Goal: Task Accomplishment & Management: Complete application form

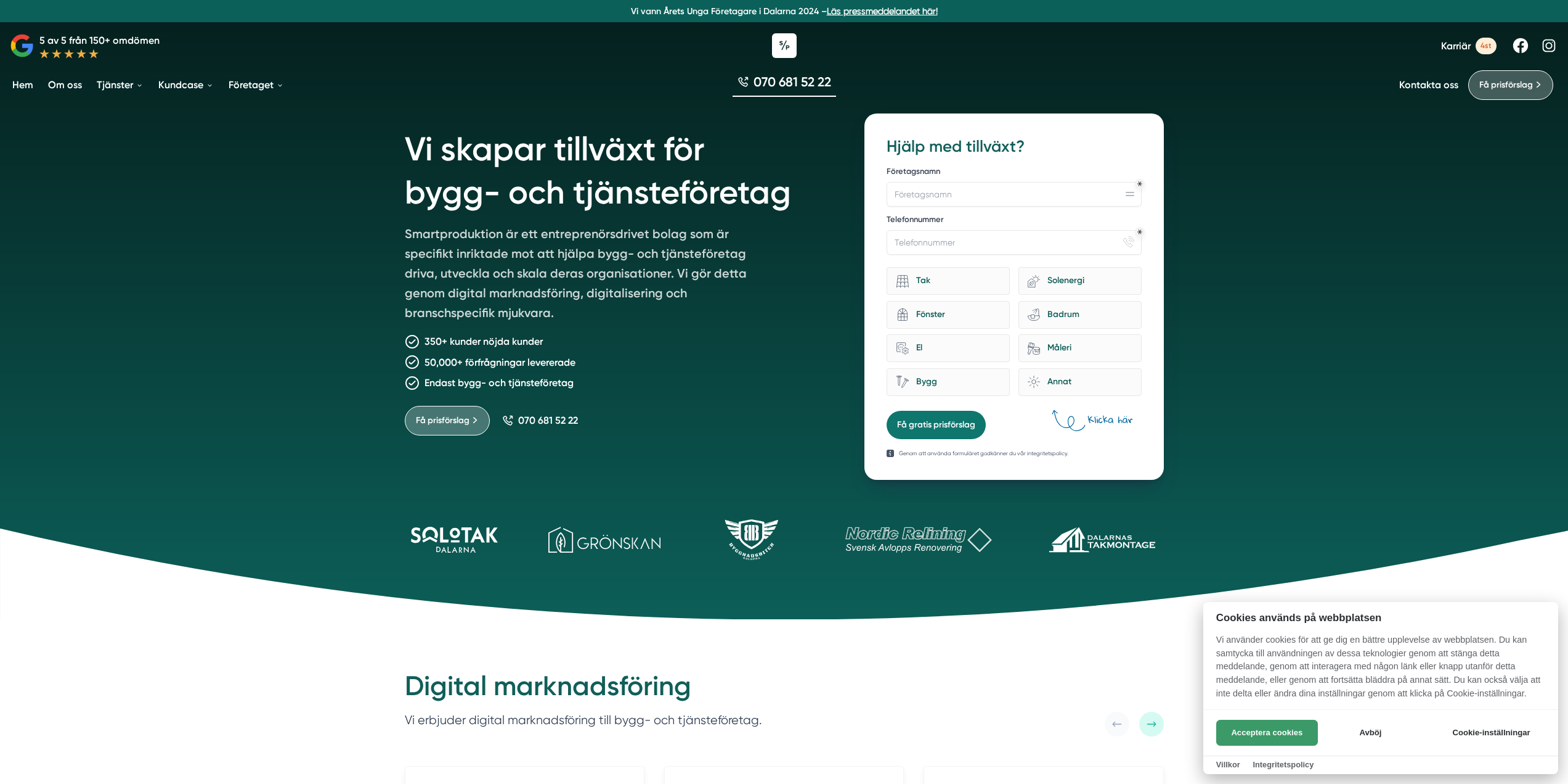
click at [1250, 740] on button "Acceptera cookies" at bounding box center [1268, 732] width 101 height 26
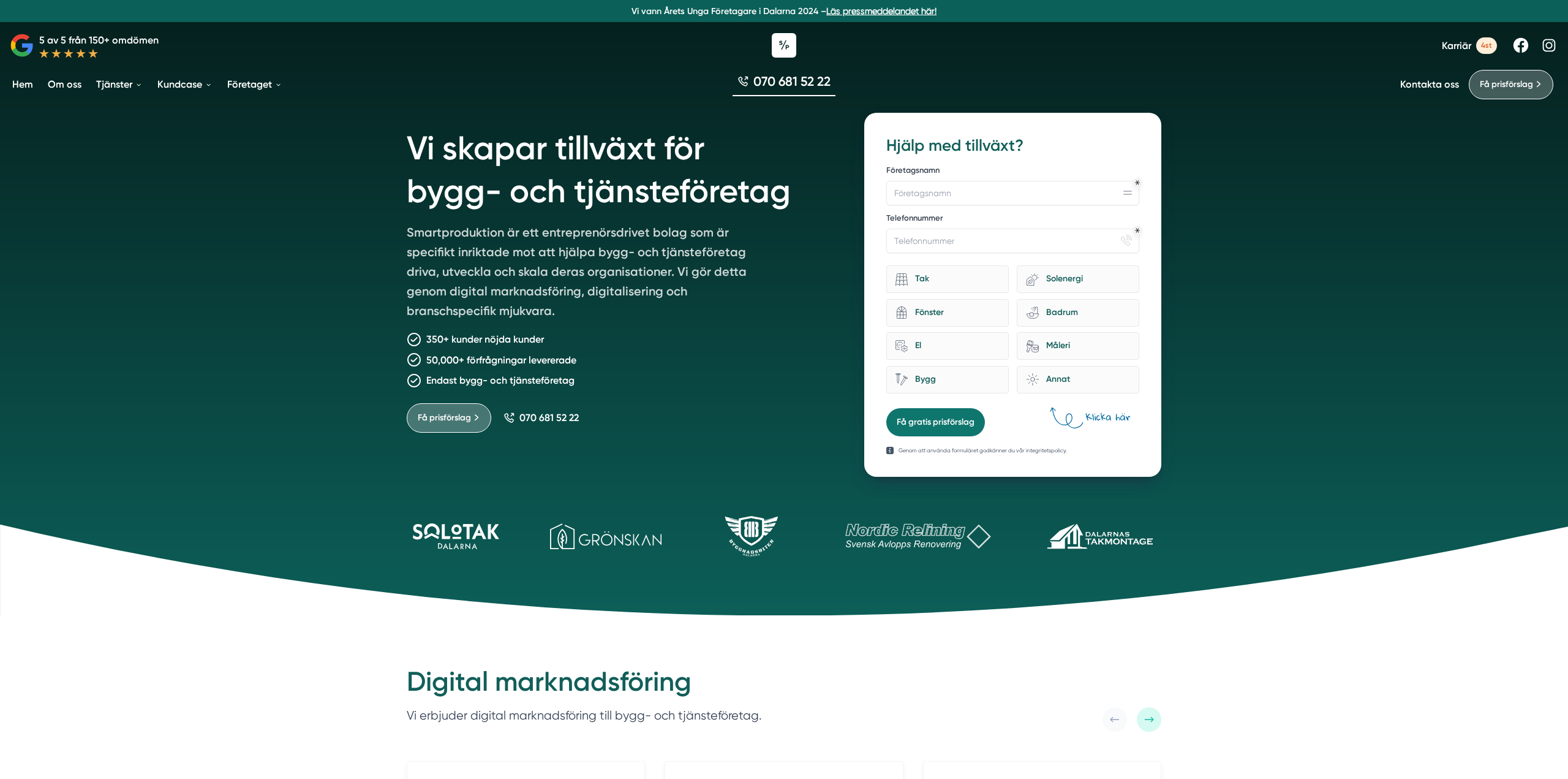
drag, startPoint x: 1562, startPoint y: 723, endPoint x: 1567, endPoint y: 36, distance: 687.0
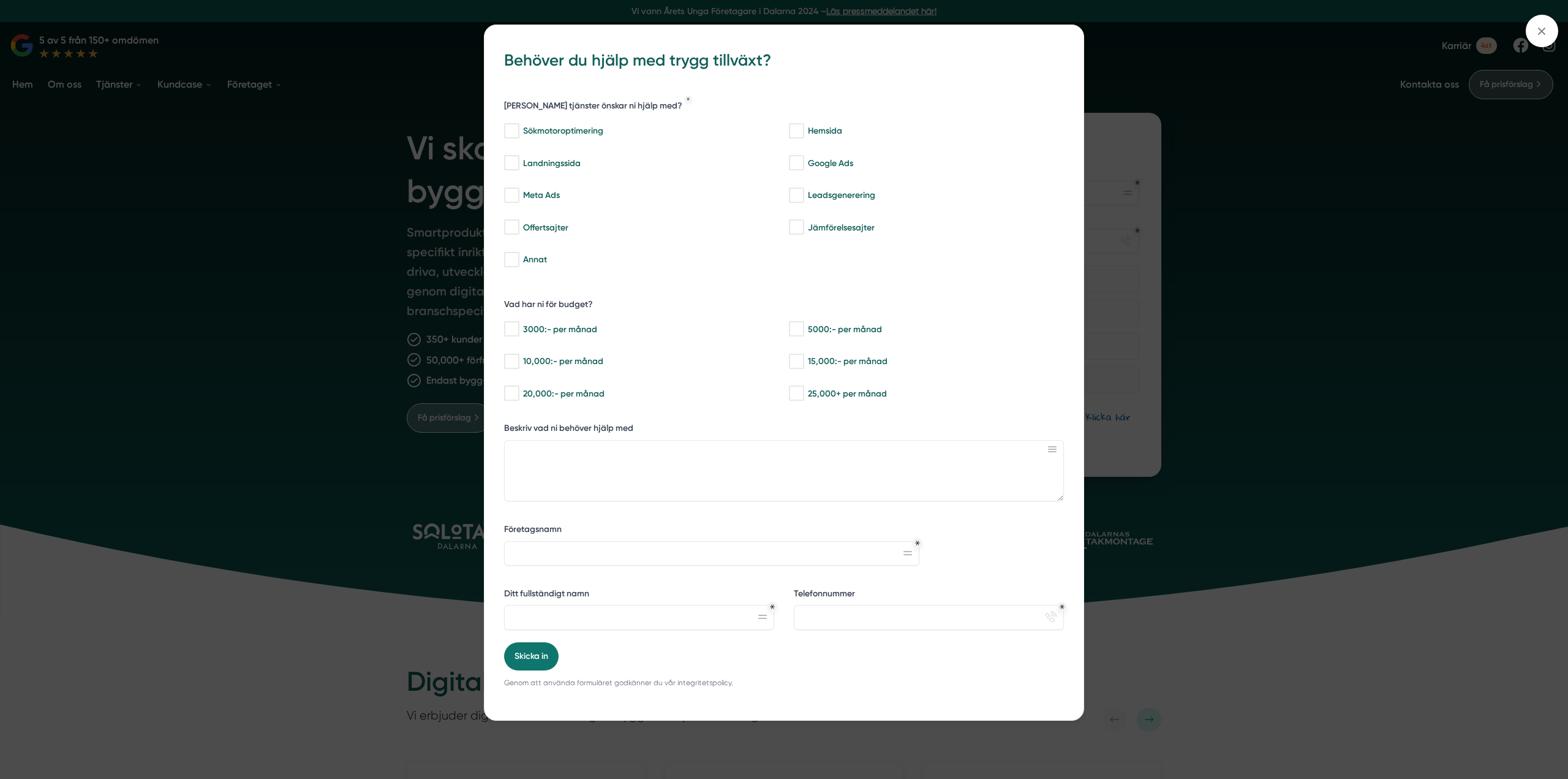
click at [1209, 170] on div "bbc9b822-b2c6-488a-ab3e-9a2d59e49c7c Behöver du hjälp med trygg tillväxt? Vilka…" at bounding box center [784, 389] width 1568 height 779
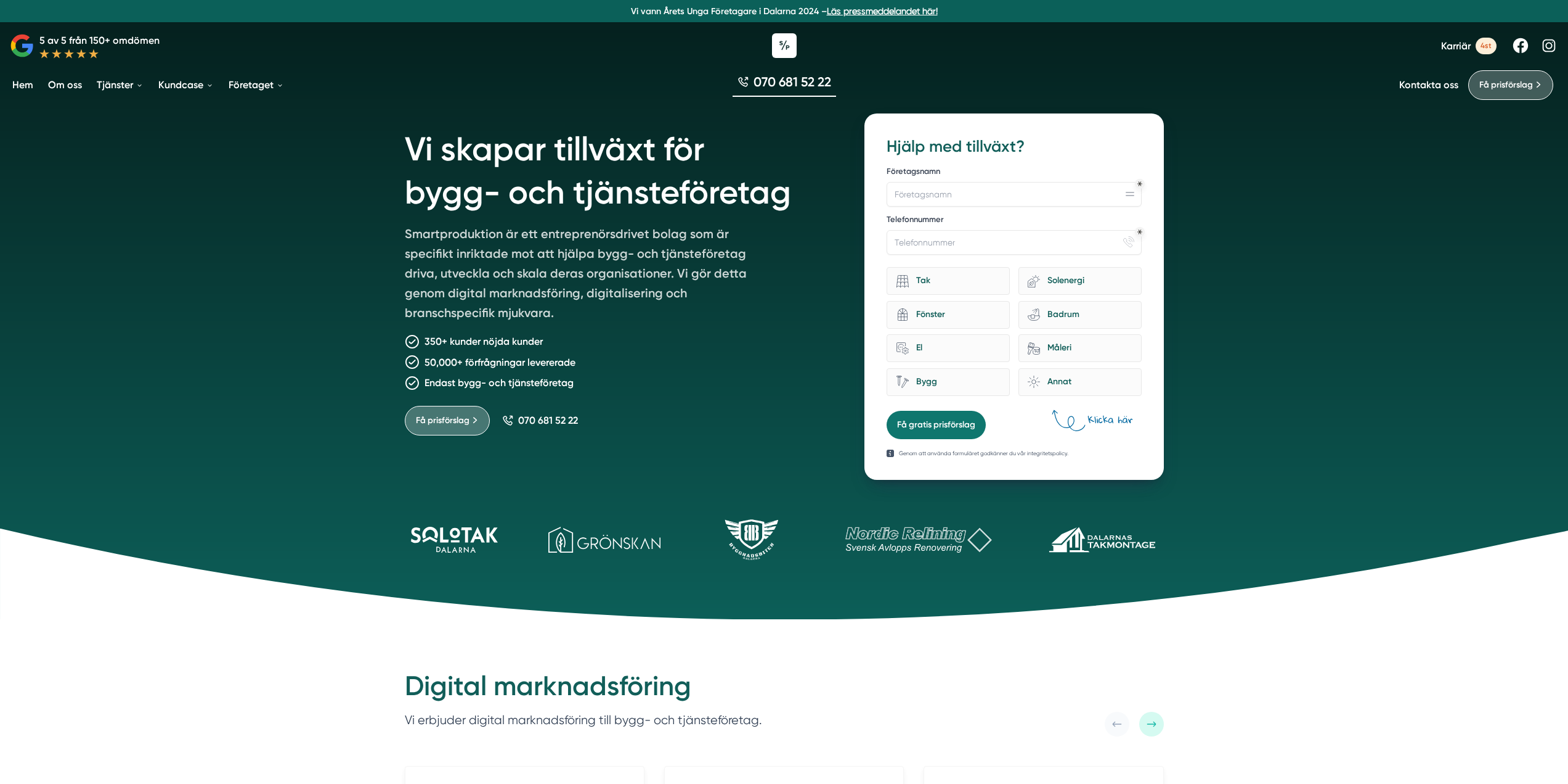
click at [1482, 45] on span "4st" at bounding box center [1487, 45] width 21 height 17
click at [25, 87] on link "Hem" at bounding box center [23, 85] width 26 height 31
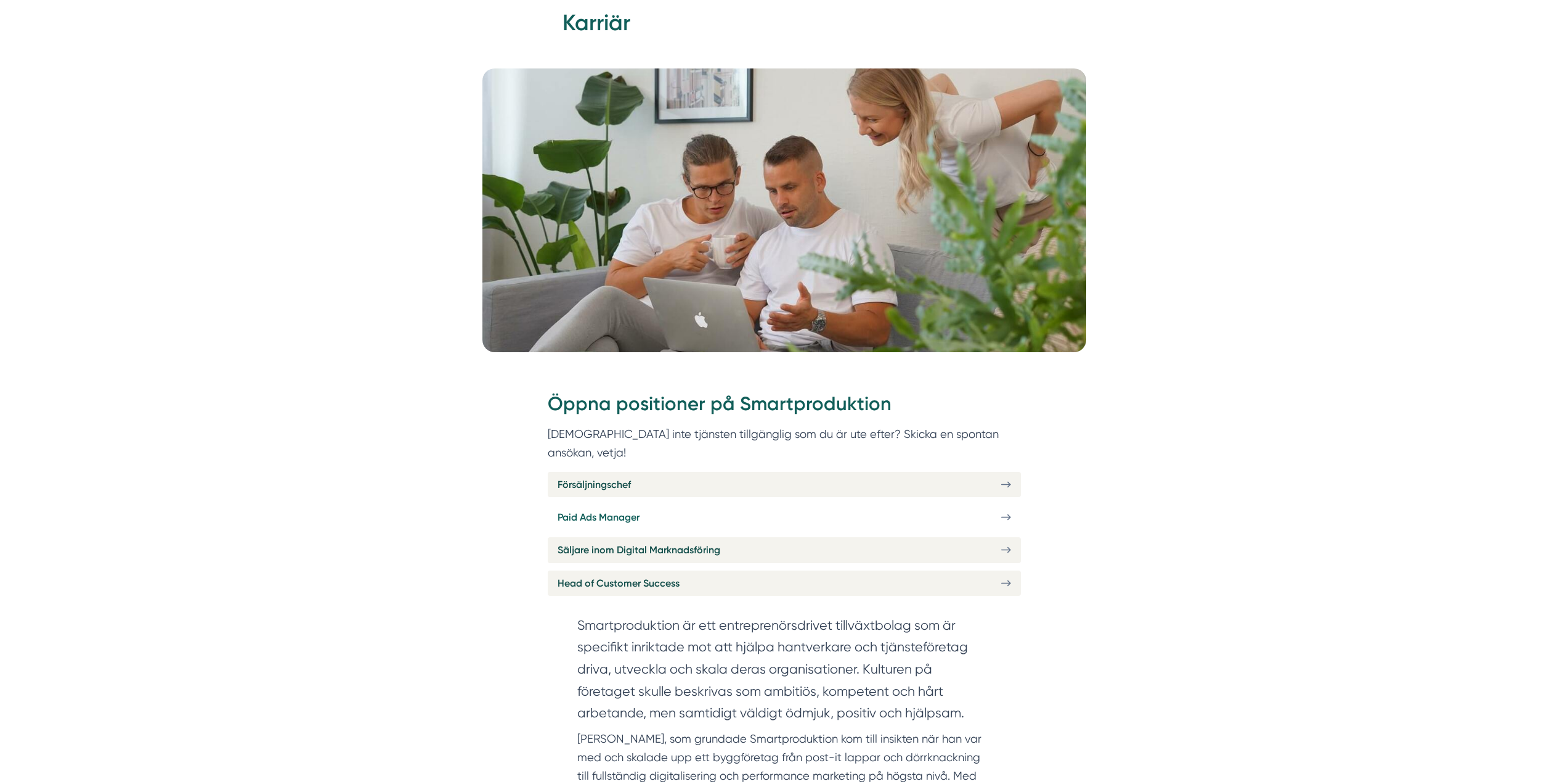
scroll to position [185, 0]
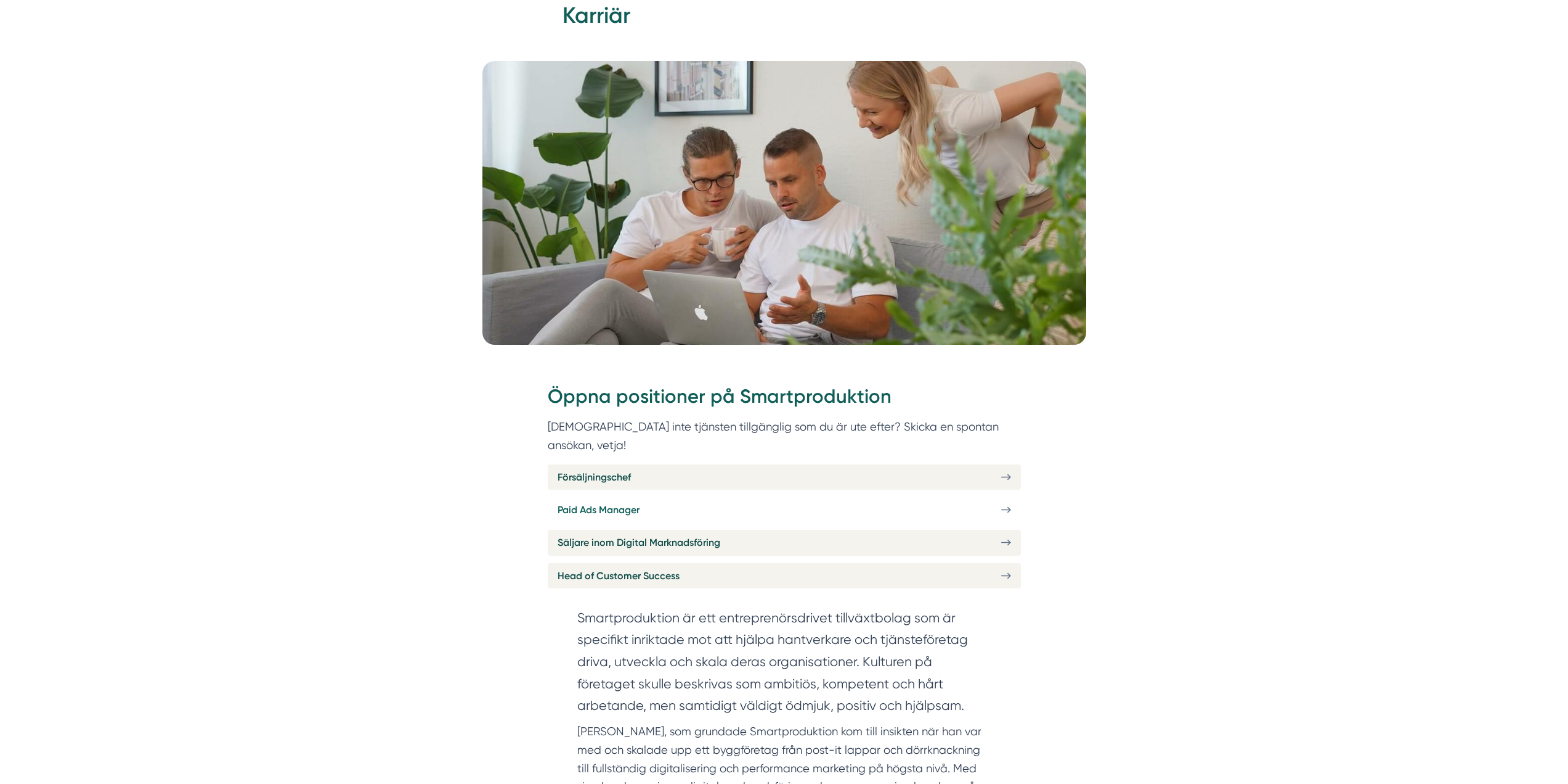
click at [991, 497] on link "Paid Ads Manager" at bounding box center [784, 510] width 473 height 25
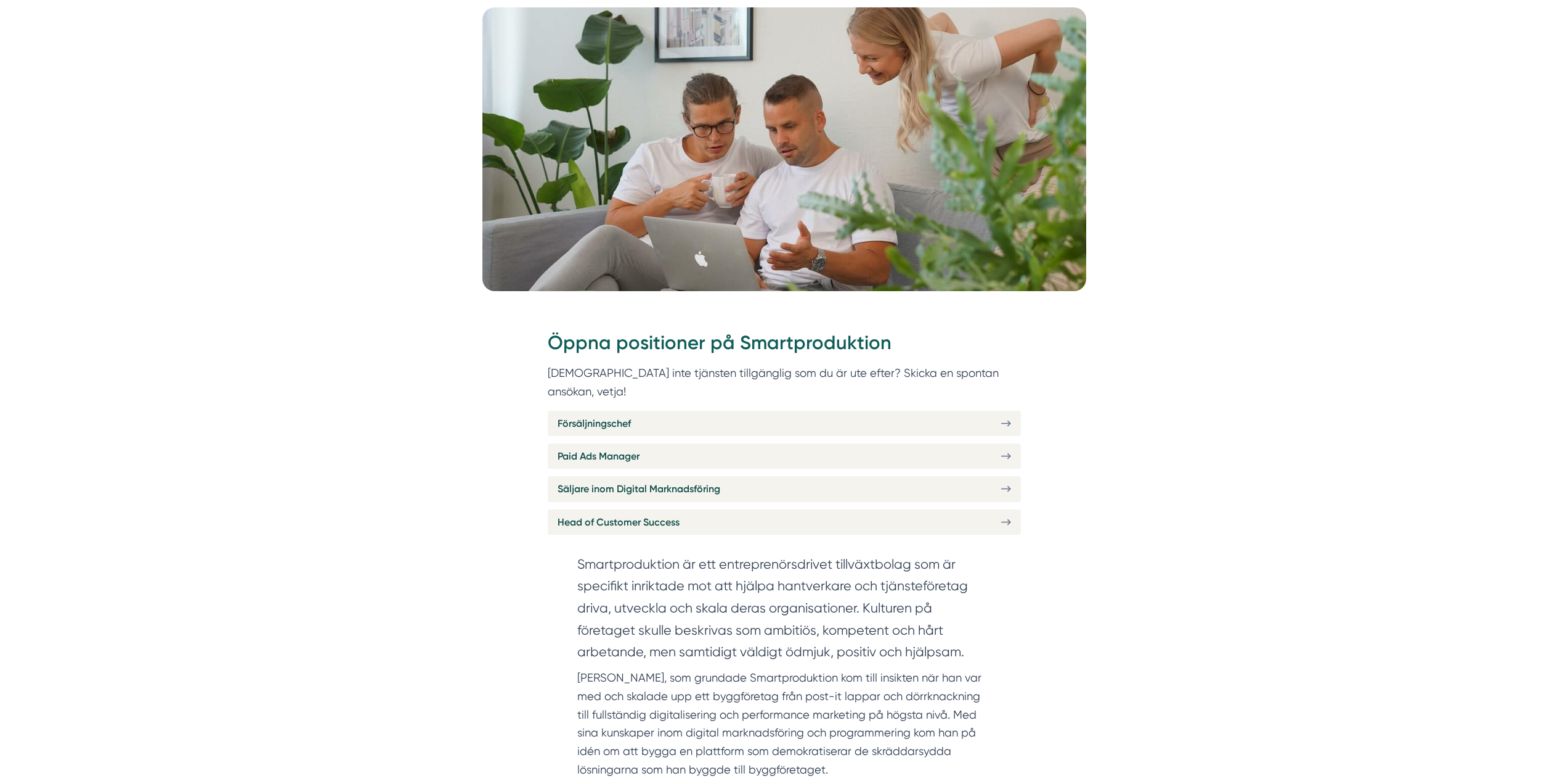
scroll to position [246, 0]
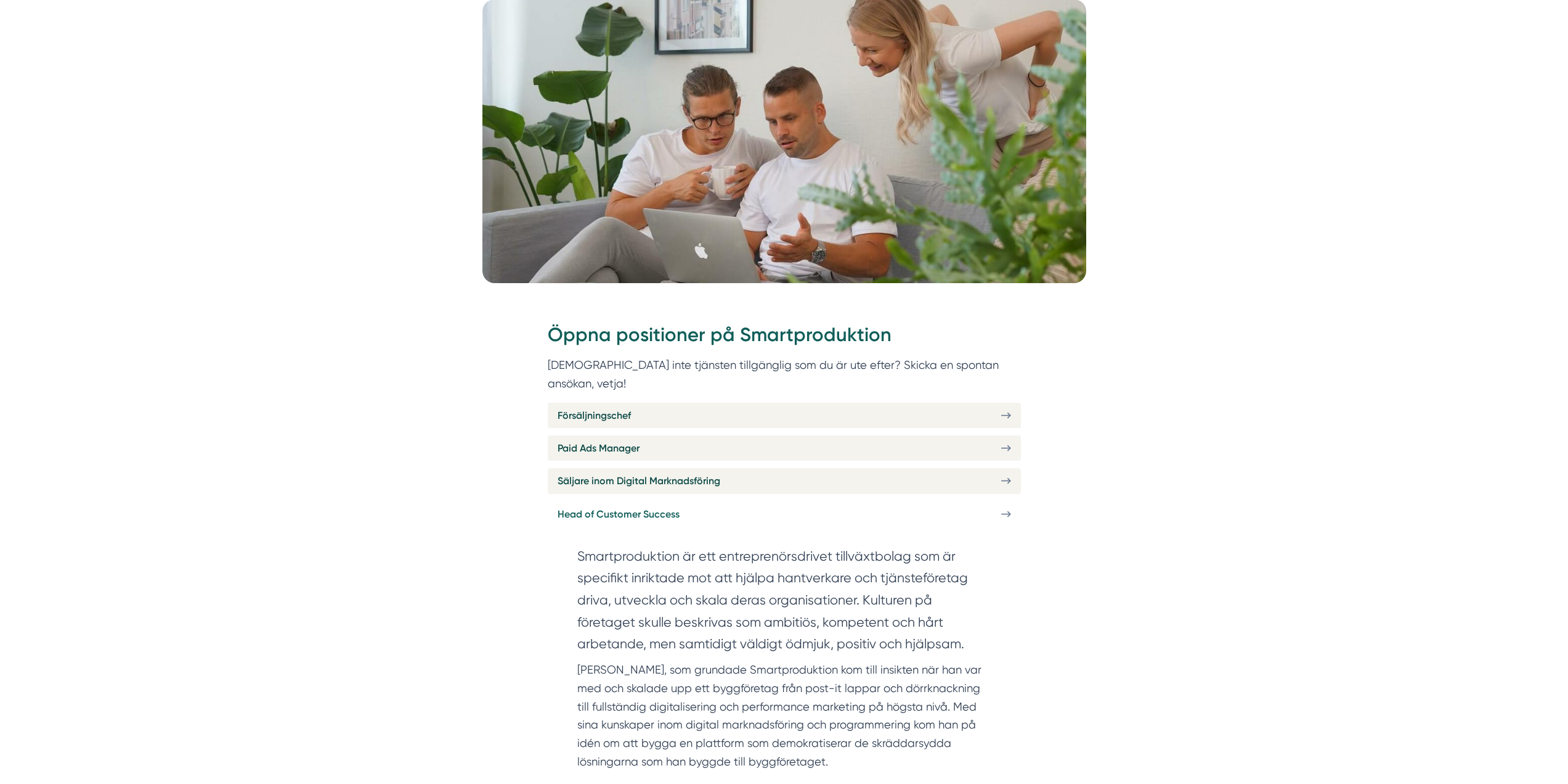
click at [985, 502] on link "Head of Customer Success" at bounding box center [784, 514] width 473 height 25
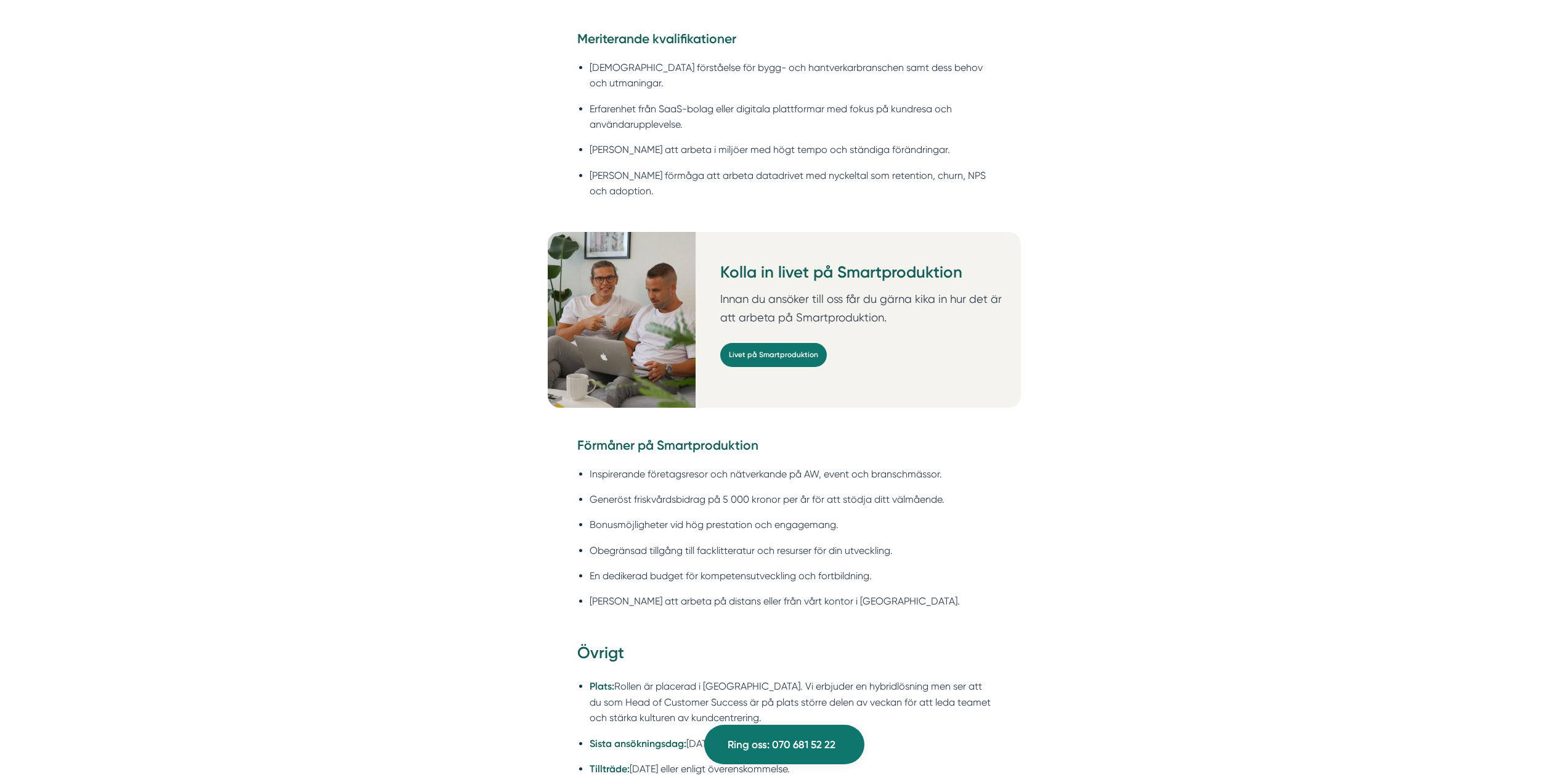
scroll to position [1542, 0]
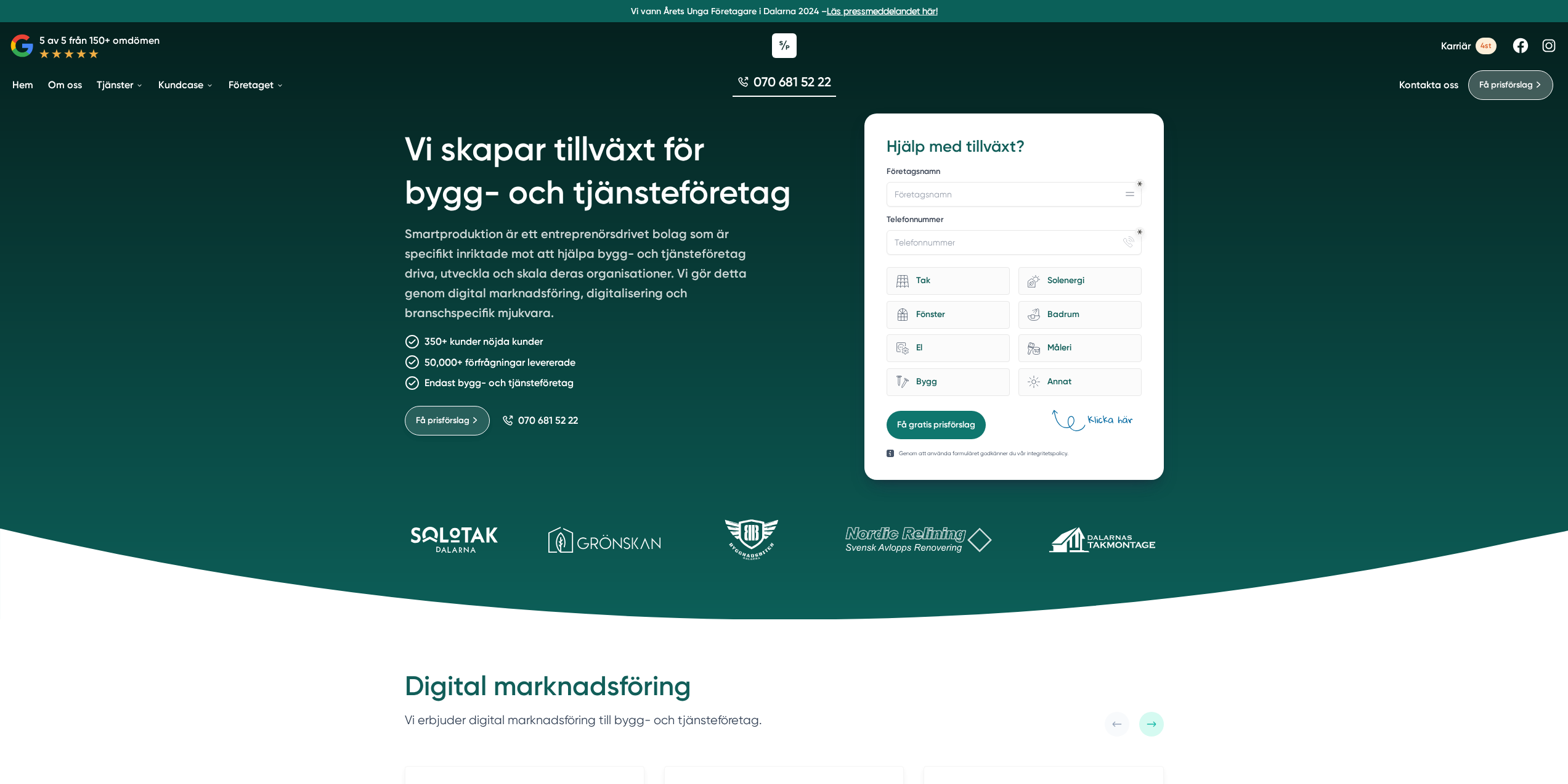
click at [459, 413] on span "Få prisförslag" at bounding box center [442, 420] width 53 height 14
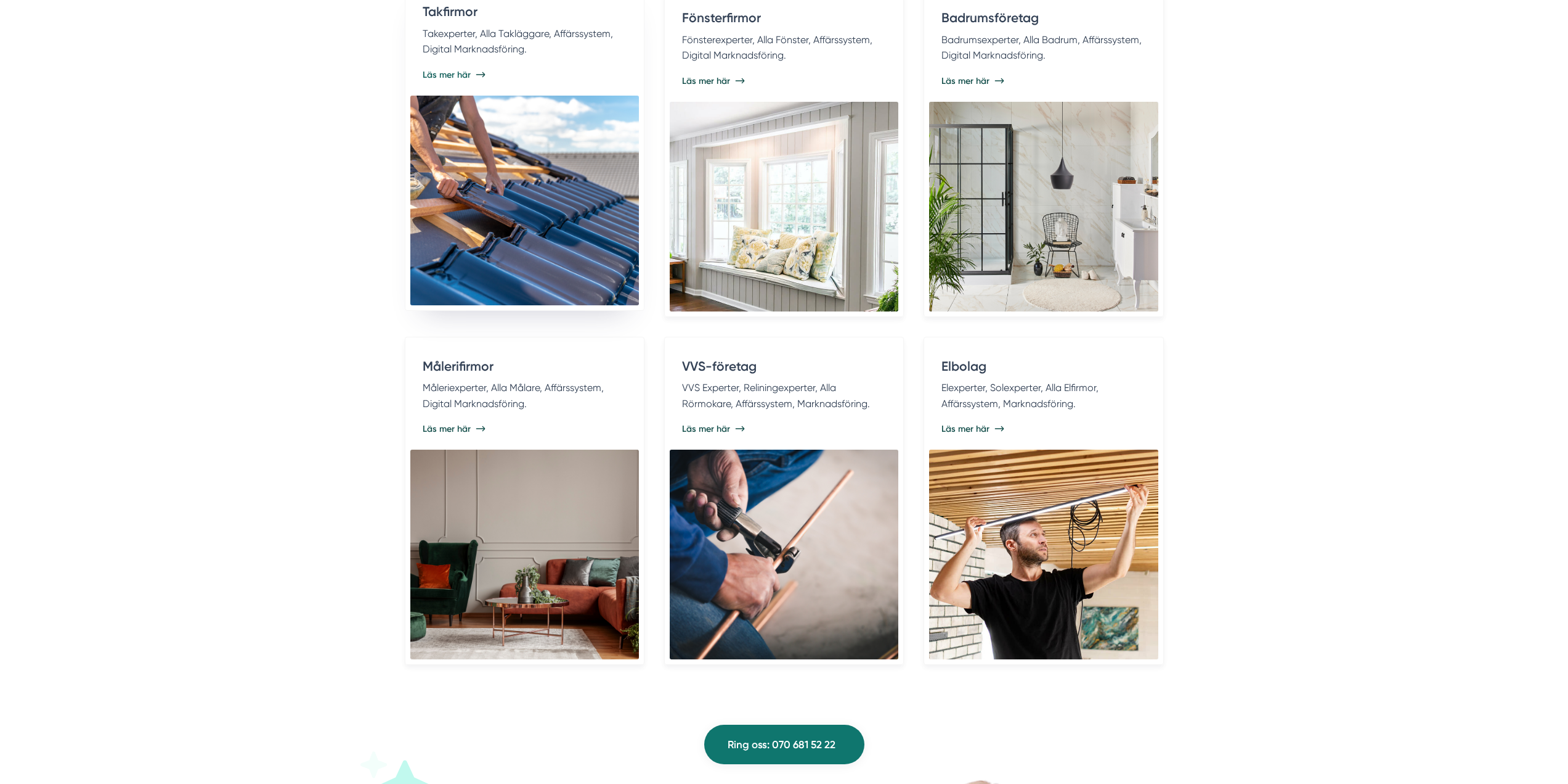
scroll to position [2608, 0]
